Goal: Information Seeking & Learning: Compare options

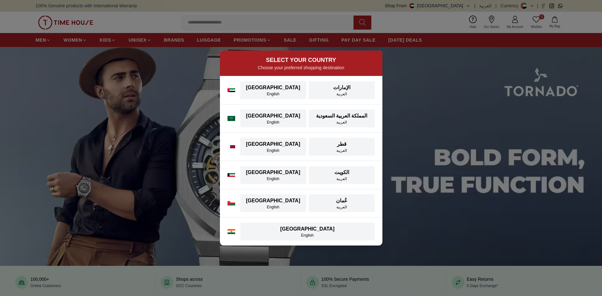
click at [264, 92] on div "English" at bounding box center [273, 93] width 58 height 5
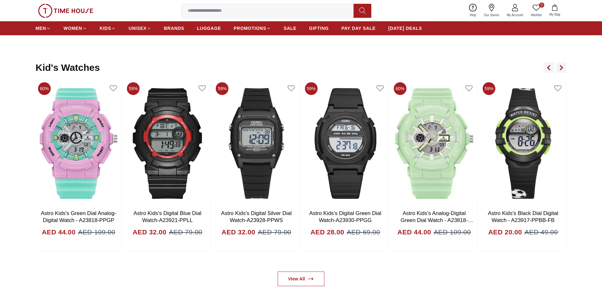
scroll to position [1626, 0]
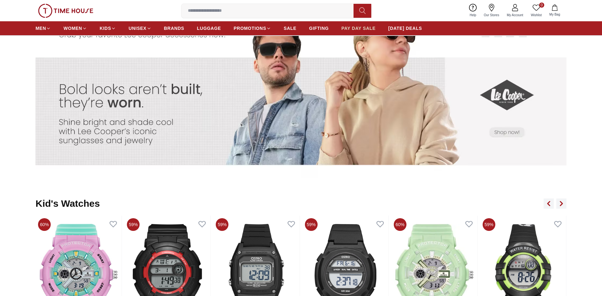
click at [356, 29] on span "PAY DAY SALE" at bounding box center [359, 28] width 34 height 6
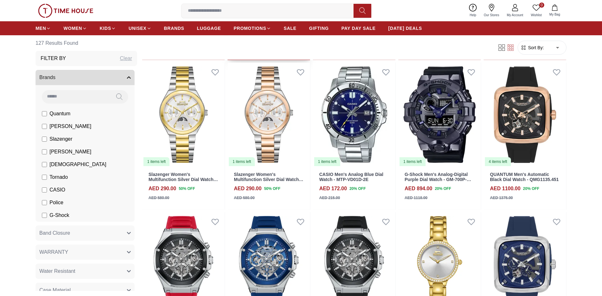
scroll to position [540, 0]
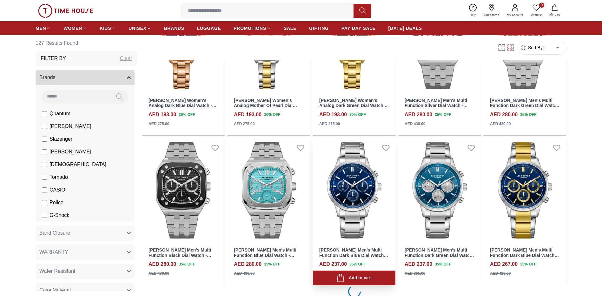
scroll to position [1838, 0]
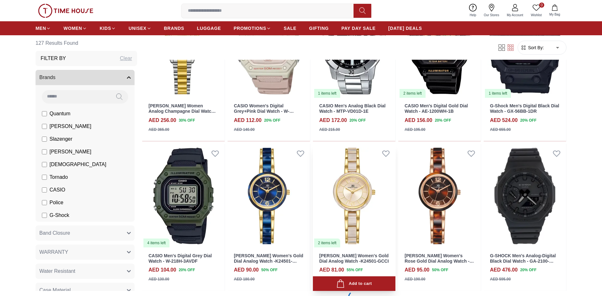
scroll to position [2441, 0]
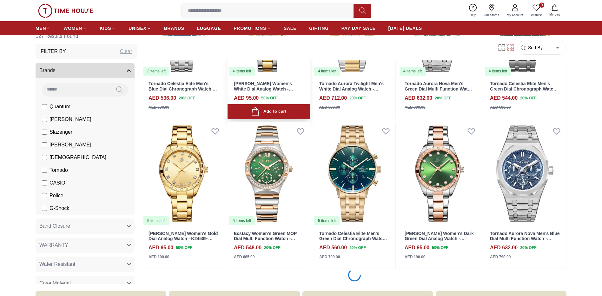
scroll to position [3044, 0]
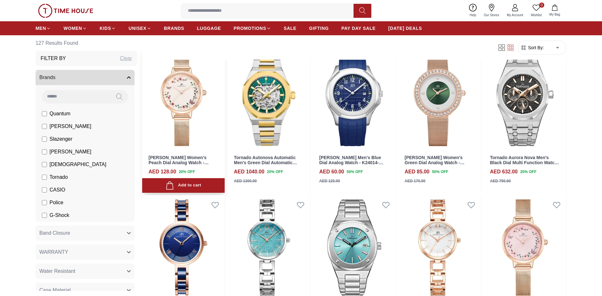
scroll to position [3679, 0]
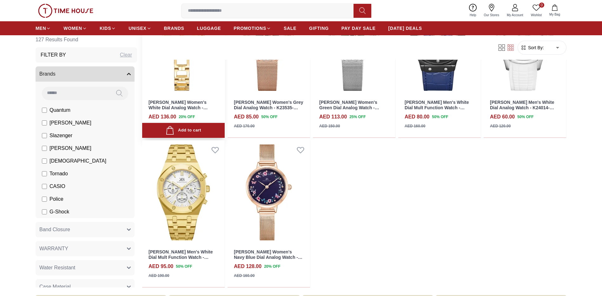
scroll to position [3996, 0]
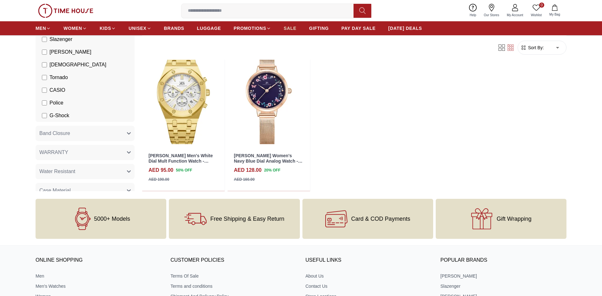
click at [292, 29] on span "SALE" at bounding box center [290, 28] width 13 height 6
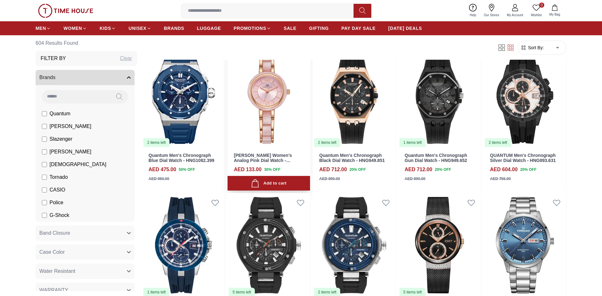
scroll to position [637, 0]
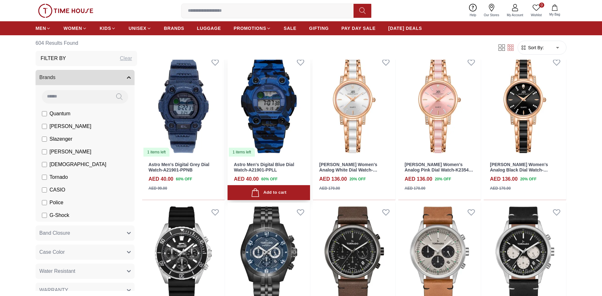
scroll to position [986, 0]
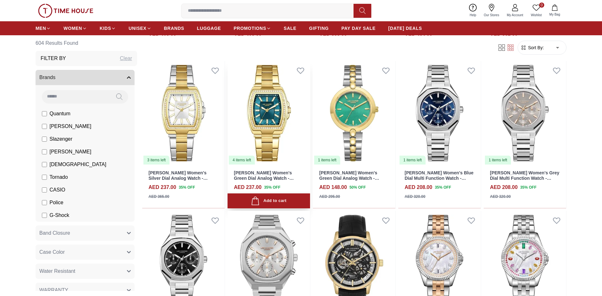
scroll to position [1430, 0]
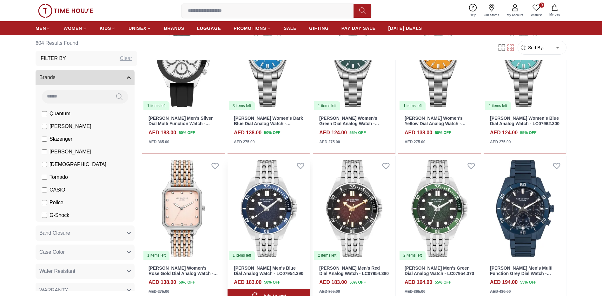
scroll to position [2509, 0]
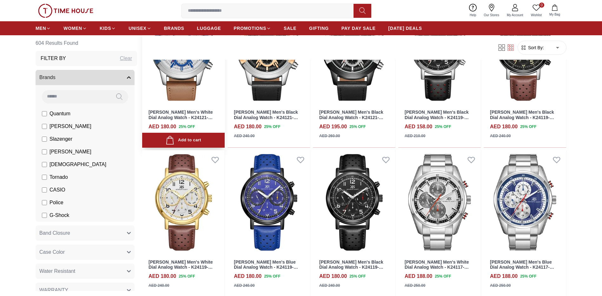
scroll to position [3715, 0]
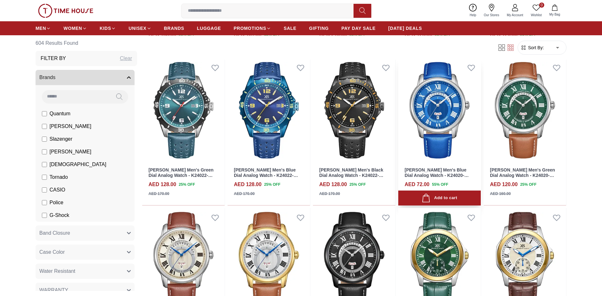
scroll to position [4001, 0]
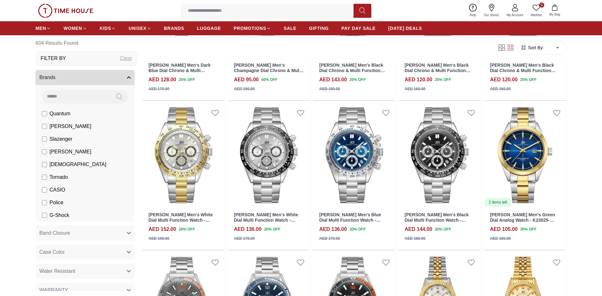
scroll to position [4794, 0]
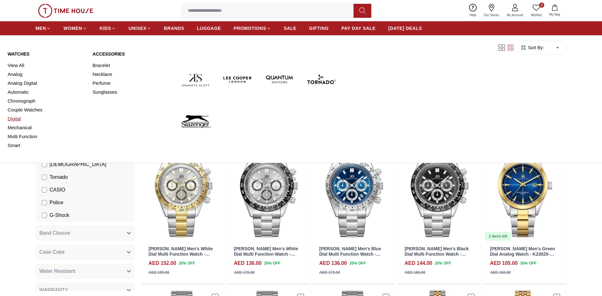
click at [18, 118] on link "Digital" at bounding box center [46, 118] width 77 height 9
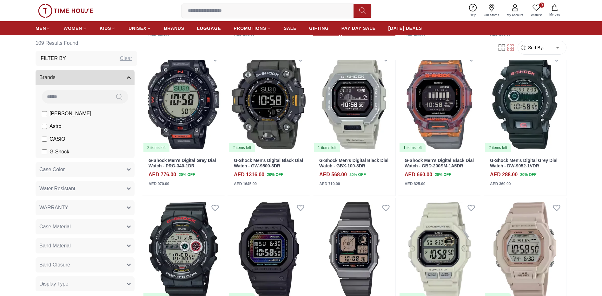
scroll to position [190, 0]
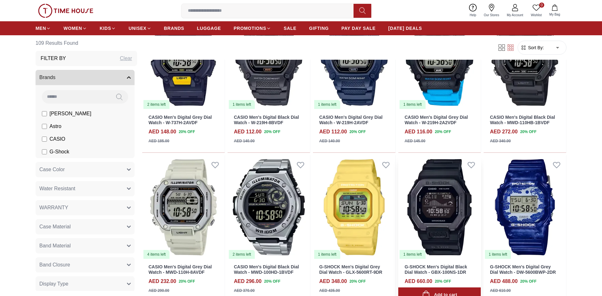
scroll to position [1016, 0]
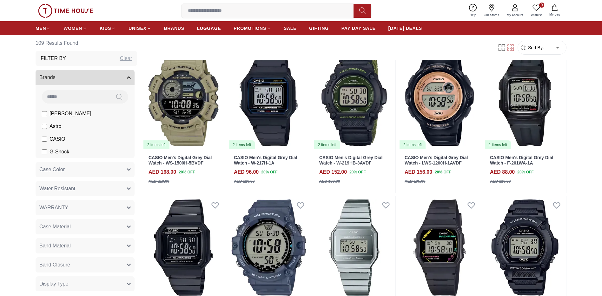
scroll to position [1619, 0]
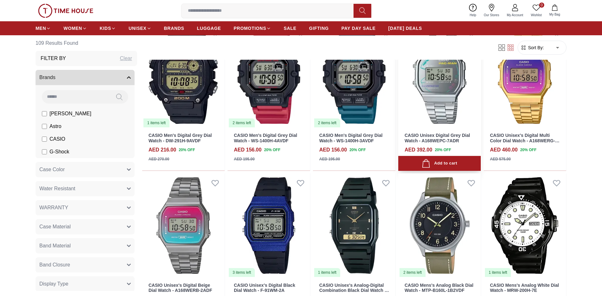
scroll to position [1968, 0]
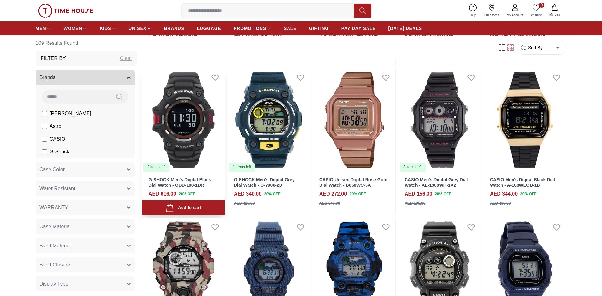
scroll to position [2730, 0]
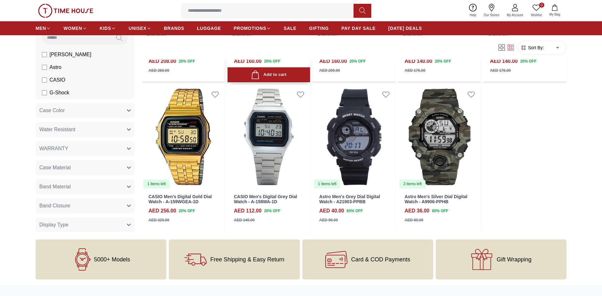
scroll to position [3174, 0]
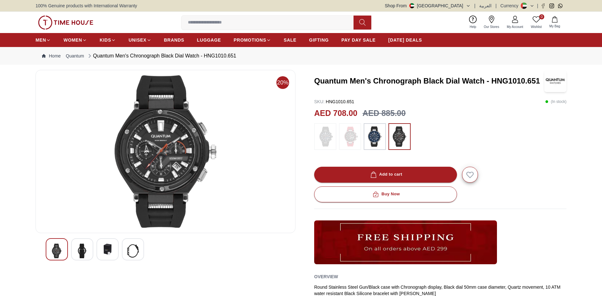
click at [84, 247] on img at bounding box center [81, 250] width 11 height 15
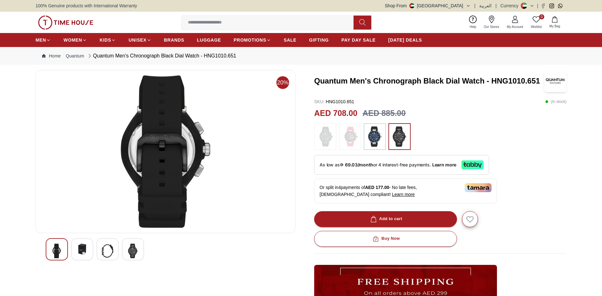
click at [85, 249] on img at bounding box center [81, 248] width 11 height 11
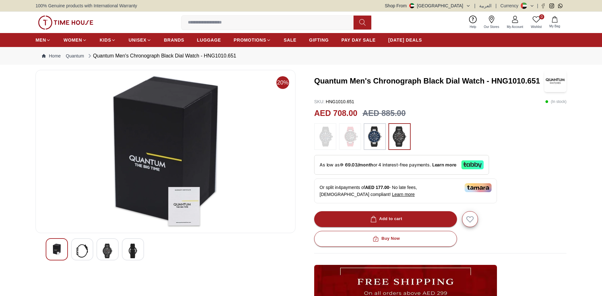
click at [102, 248] on img at bounding box center [107, 250] width 11 height 15
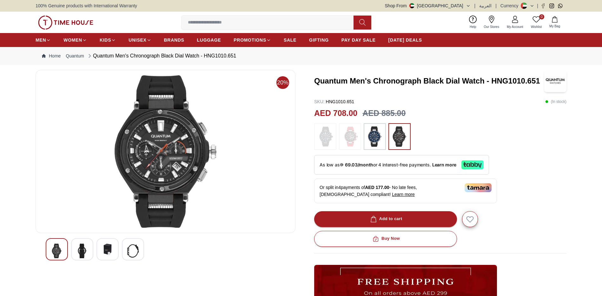
click at [126, 249] on div at bounding box center [133, 249] width 22 height 22
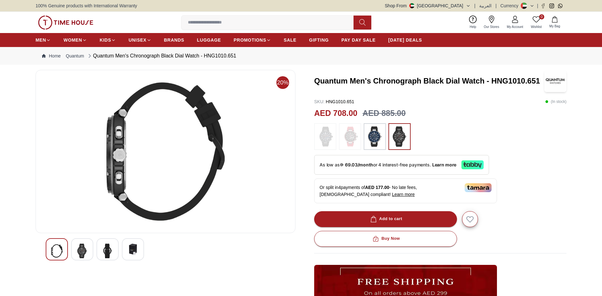
click at [107, 250] on img at bounding box center [107, 250] width 11 height 15
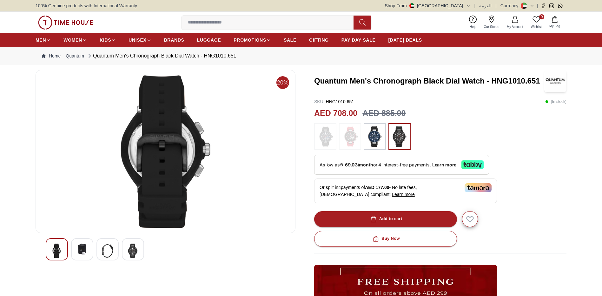
click at [376, 138] on img at bounding box center [375, 136] width 16 height 20
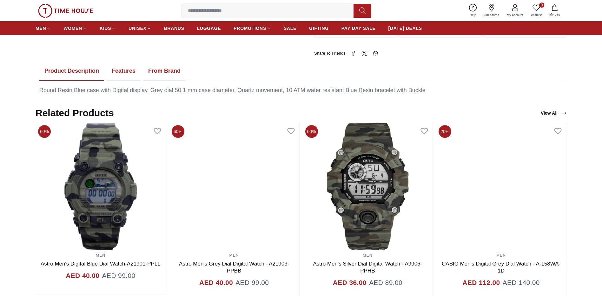
scroll to position [317, 0]
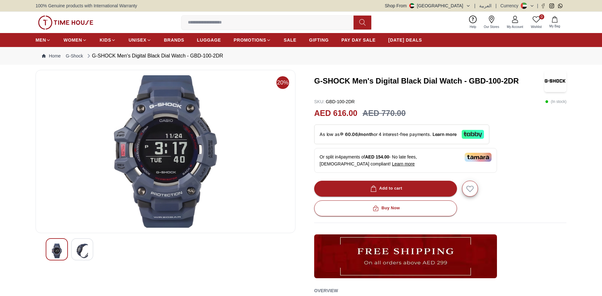
click at [81, 251] on img at bounding box center [81, 250] width 11 height 15
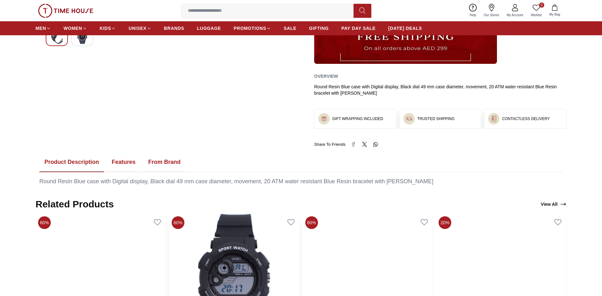
scroll to position [286, 0]
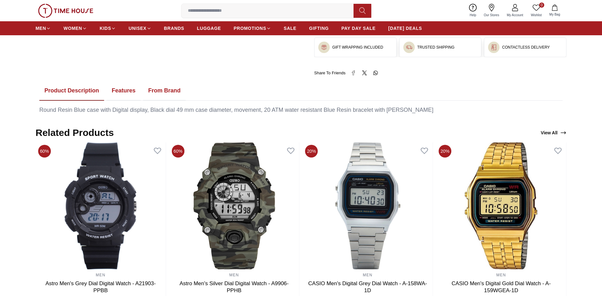
click at [119, 89] on button "Features" at bounding box center [124, 91] width 34 height 20
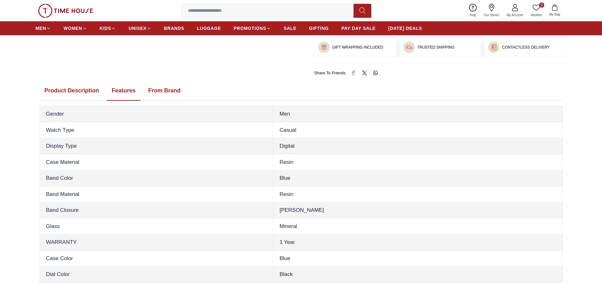
click at [155, 88] on button "From Brand" at bounding box center [164, 91] width 43 height 20
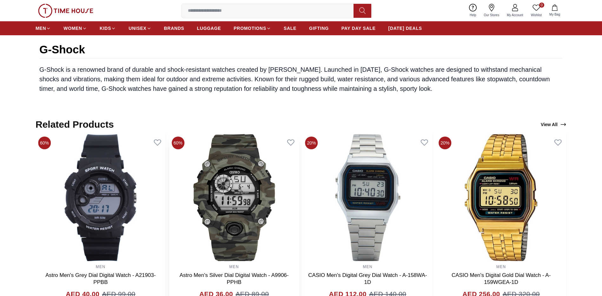
scroll to position [381, 0]
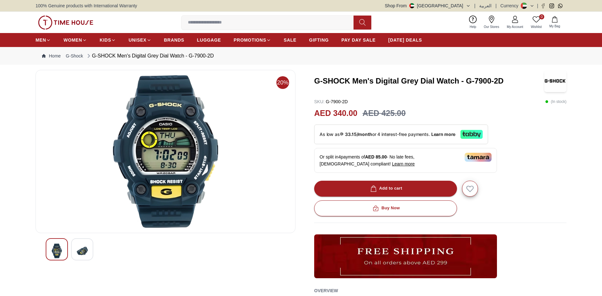
click at [87, 248] on img at bounding box center [81, 250] width 11 height 15
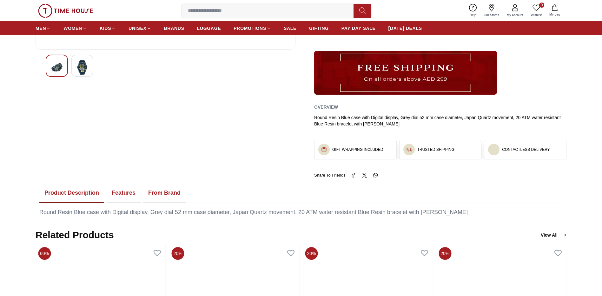
scroll to position [222, 0]
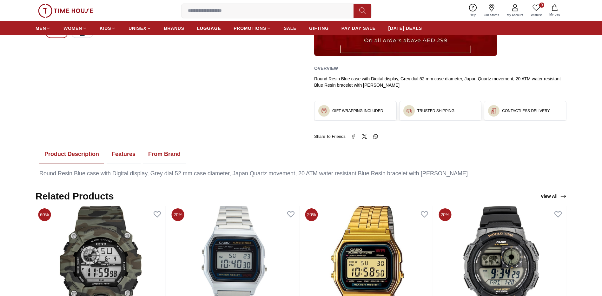
click at [115, 155] on button "Features" at bounding box center [124, 154] width 34 height 20
